Goal: Find specific page/section: Find specific page/section

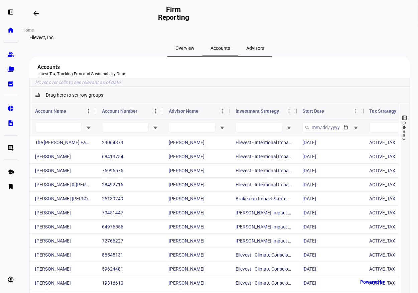
click at [8, 33] on eth-mat-symbol "home" at bounding box center [10, 30] width 7 height 7
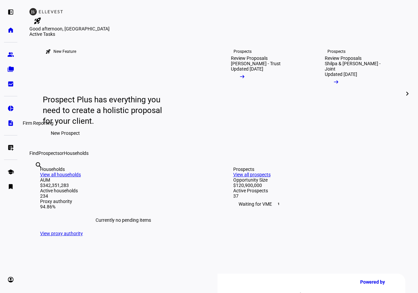
click at [10, 119] on link "description Firm Reporting" at bounding box center [10, 122] width 13 height 13
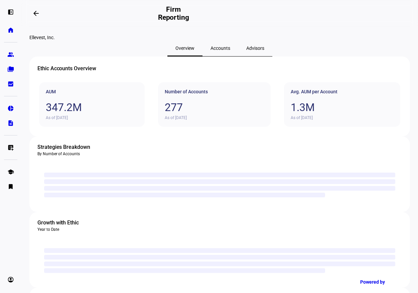
click at [203, 56] on div "Accounts" at bounding box center [221, 48] width 36 height 16
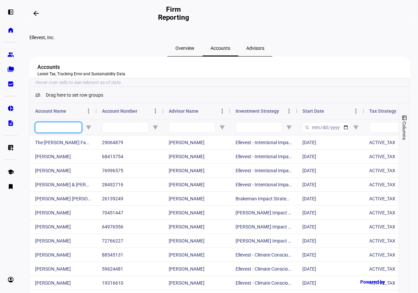
click at [61, 133] on input "Account Name Filter Input" at bounding box center [58, 127] width 47 height 11
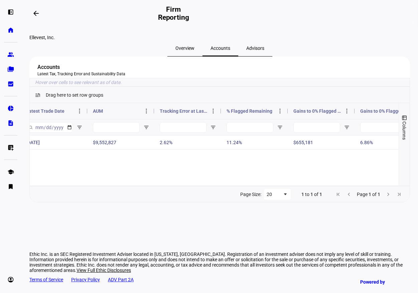
type input "yntema"
